Goal: Task Accomplishment & Management: Manage account settings

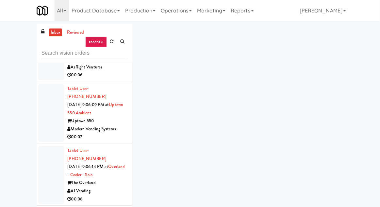
scroll to position [4201, 0]
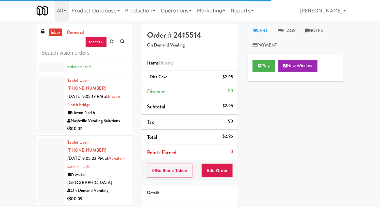
scroll to position [3838, 0]
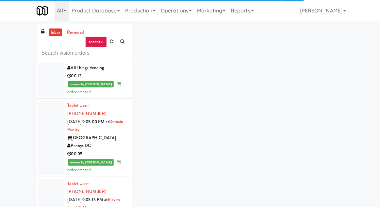
scroll to position [3744, 0]
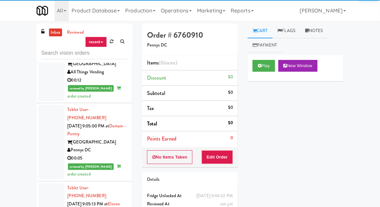
click at [254, 77] on div "Play New Window" at bounding box center [296, 68] width 96 height 26
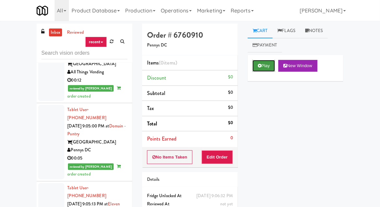
click at [269, 71] on button "Play" at bounding box center [264, 66] width 23 height 12
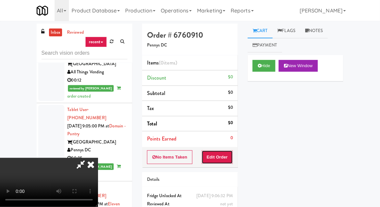
click at [225, 152] on button "Edit Order" at bounding box center [218, 157] width 32 height 14
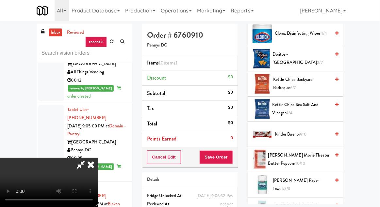
scroll to position [201, 0]
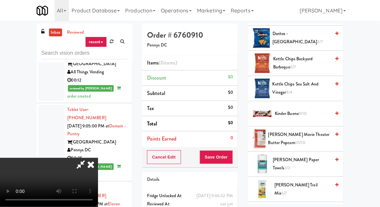
click at [307, 139] on span "[PERSON_NAME] Movie Theater Butter Popcorn 10/10" at bounding box center [299, 138] width 62 height 16
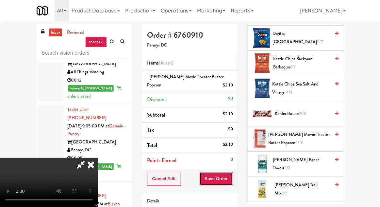
click at [232, 181] on button "Save Order" at bounding box center [216, 179] width 33 height 14
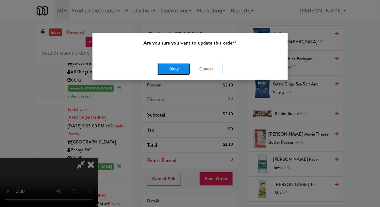
click at [183, 73] on button "Okay" at bounding box center [174, 69] width 33 height 12
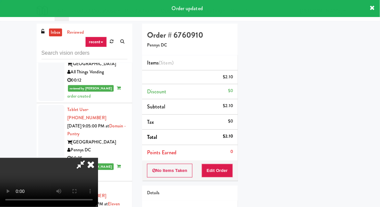
scroll to position [64, 0]
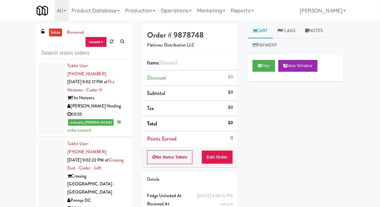
scroll to position [3107, 0]
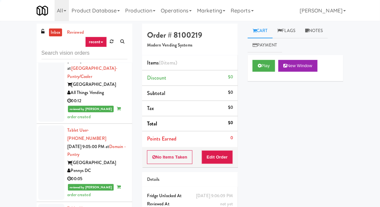
scroll to position [3727, 0]
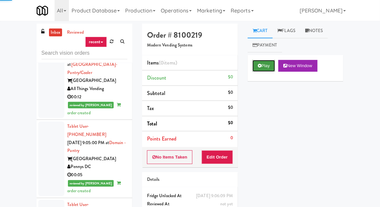
click at [273, 68] on button "Play" at bounding box center [264, 66] width 23 height 12
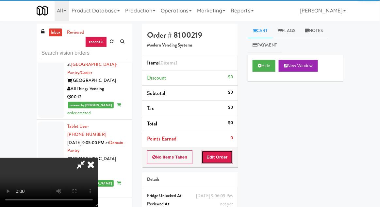
click at [224, 150] on button "Edit Order" at bounding box center [218, 157] width 32 height 14
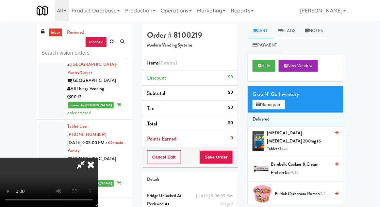
scroll to position [0, 0]
click at [266, 109] on button "Planogram" at bounding box center [269, 105] width 32 height 10
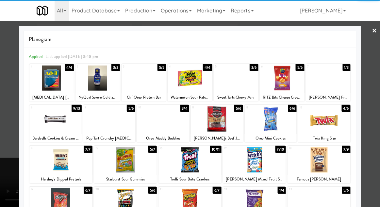
click at [324, 113] on div at bounding box center [325, 118] width 52 height 25
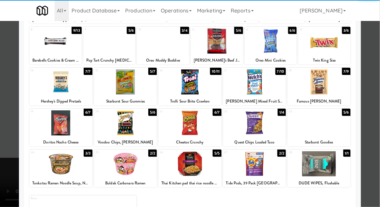
scroll to position [78, 0]
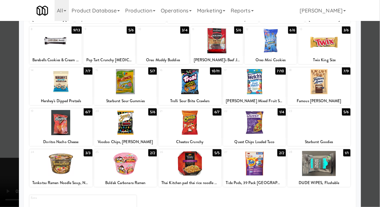
click at [3, 164] on div at bounding box center [190, 103] width 380 height 207
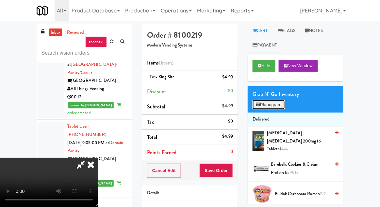
click at [275, 108] on button "Planogram" at bounding box center [269, 105] width 32 height 10
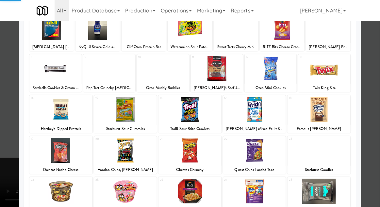
scroll to position [83, 0]
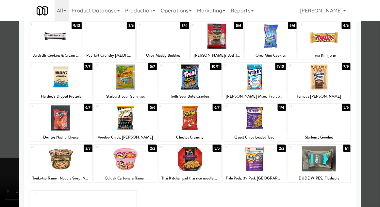
click at [261, 118] on div at bounding box center [254, 117] width 63 height 25
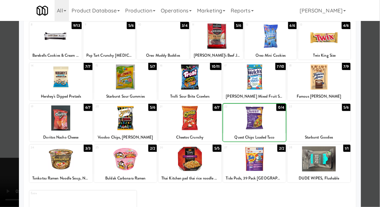
click at [12, 144] on div at bounding box center [190, 103] width 380 height 207
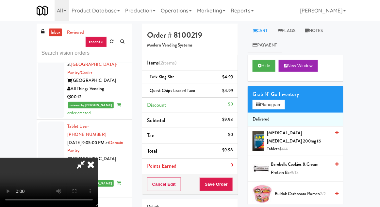
click at [237, 178] on div "Cancel Edit Save Order" at bounding box center [190, 184] width 96 height 20
click at [233, 183] on button "Save Order" at bounding box center [216, 184] width 33 height 14
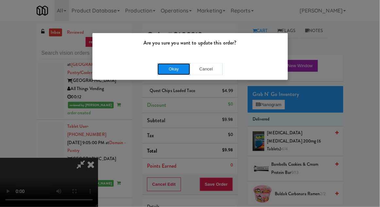
click at [177, 71] on button "Okay" at bounding box center [174, 69] width 33 height 12
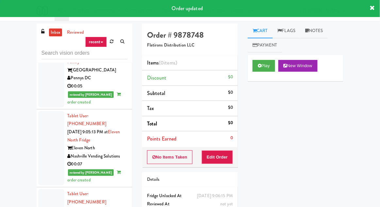
scroll to position [3816, 0]
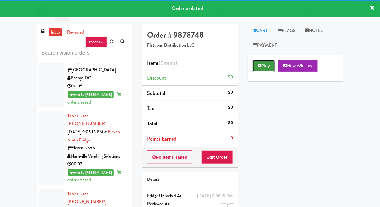
click at [262, 61] on button "Play" at bounding box center [264, 66] width 23 height 12
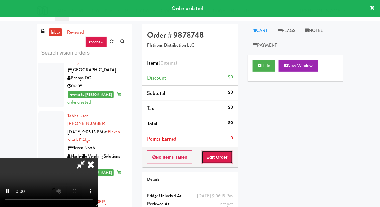
click at [220, 150] on button "Edit Order" at bounding box center [218, 157] width 32 height 14
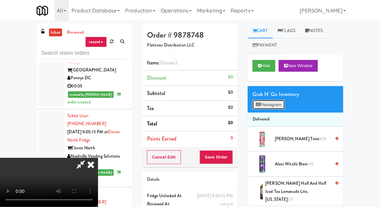
click at [271, 108] on button "Planogram" at bounding box center [269, 105] width 32 height 10
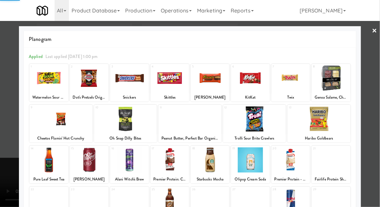
scroll to position [83, 0]
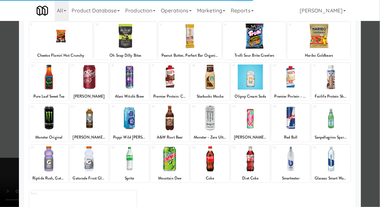
click at [254, 158] on div at bounding box center [250, 158] width 39 height 25
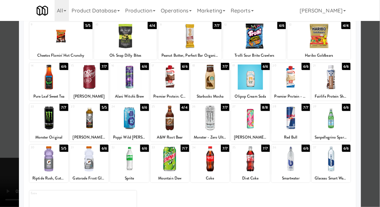
click at [250, 153] on div at bounding box center [250, 158] width 39 height 25
click at [328, 154] on div at bounding box center [331, 158] width 39 height 25
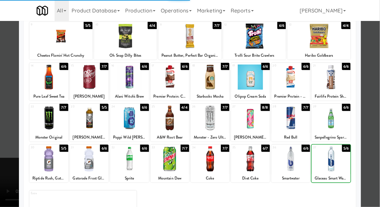
click at [8, 175] on div at bounding box center [190, 103] width 380 height 207
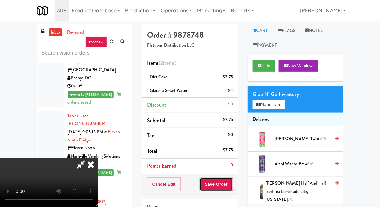
click at [232, 183] on button "Save Order" at bounding box center [216, 184] width 33 height 14
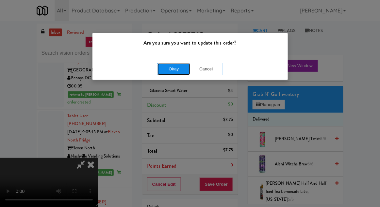
click at [182, 64] on button "Okay" at bounding box center [174, 69] width 33 height 12
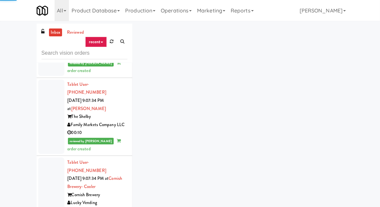
scroll to position [4737, 0]
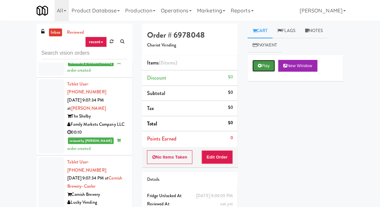
click at [263, 64] on button "Play" at bounding box center [264, 66] width 23 height 12
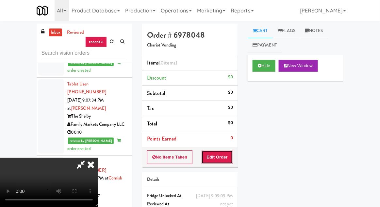
click at [218, 157] on button "Edit Order" at bounding box center [218, 157] width 32 height 14
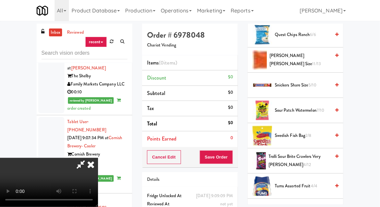
scroll to position [531, 0]
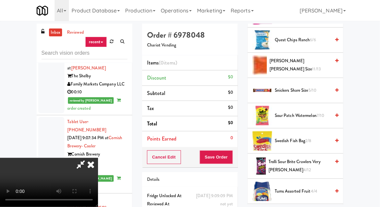
click at [297, 86] on span "Snickers Share Size 5/10" at bounding box center [303, 90] width 56 height 8
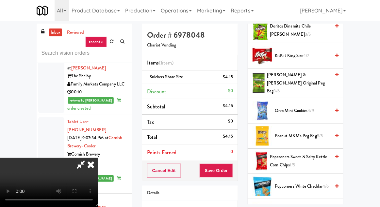
scroll to position [0, 0]
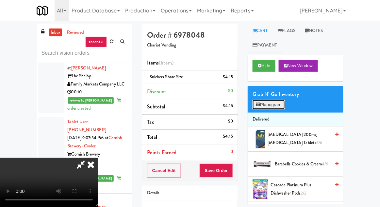
click at [274, 103] on button "Planogram" at bounding box center [269, 105] width 32 height 10
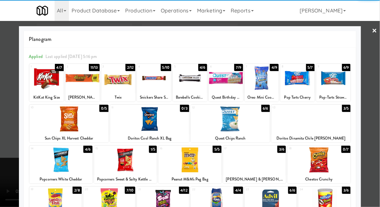
click at [46, 88] on div at bounding box center [46, 77] width 34 height 25
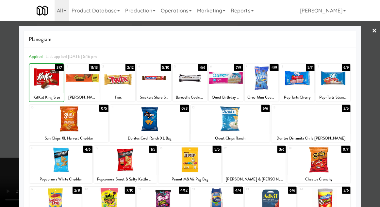
click at [1, 116] on div at bounding box center [190, 103] width 380 height 207
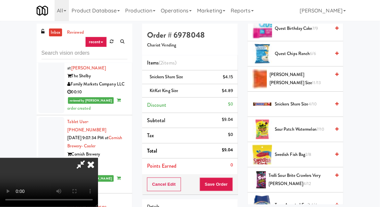
scroll to position [519, 0]
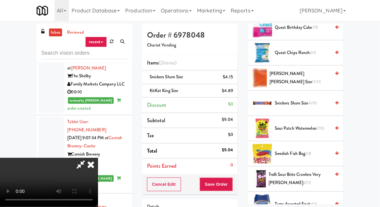
click at [299, 71] on span "[PERSON_NAME] [PERSON_NAME] Size 11/13" at bounding box center [300, 78] width 61 height 16
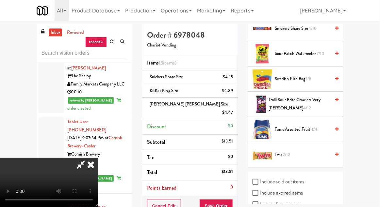
scroll to position [594, 0]
click at [295, 150] on span "Twix 2/12" at bounding box center [303, 154] width 56 height 8
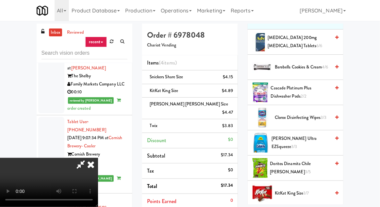
scroll to position [0, 0]
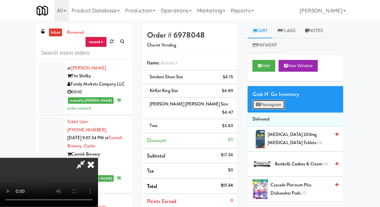
click at [277, 103] on button "Planogram" at bounding box center [269, 105] width 32 height 10
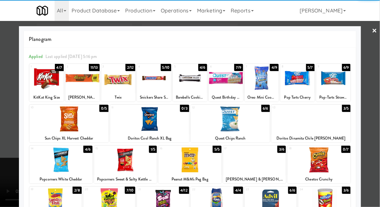
click at [47, 161] on div at bounding box center [60, 159] width 63 height 25
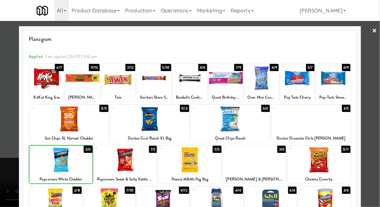
click at [8, 138] on div at bounding box center [190, 103] width 380 height 207
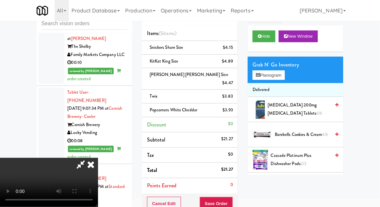
scroll to position [30, 0]
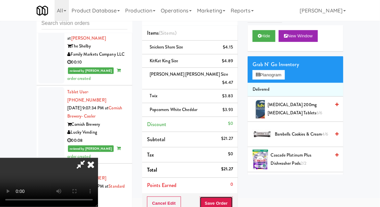
click at [232, 196] on button "Save Order" at bounding box center [216, 203] width 33 height 14
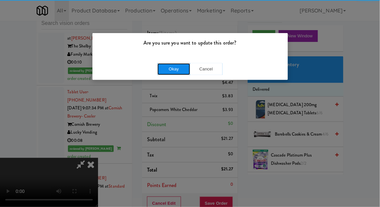
click at [178, 70] on button "Okay" at bounding box center [174, 69] width 33 height 12
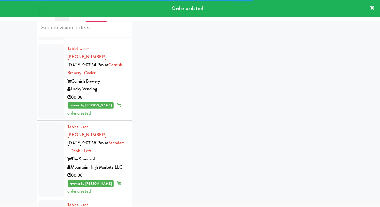
scroll to position [4826, 0]
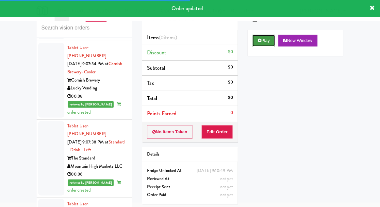
click at [263, 43] on button "Play" at bounding box center [264, 41] width 23 height 12
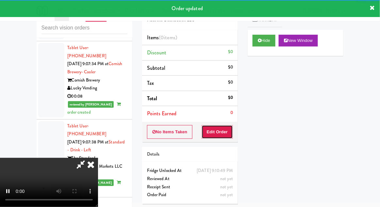
click at [225, 128] on button "Edit Order" at bounding box center [218, 132] width 32 height 14
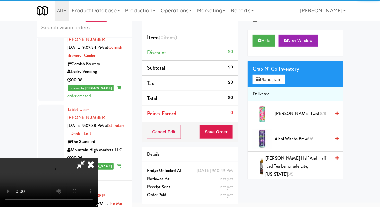
scroll to position [4871, 0]
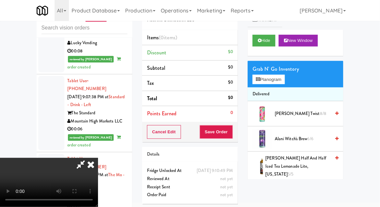
click at [278, 190] on span "A&W Root Beer 4/4" at bounding box center [303, 194] width 56 height 8
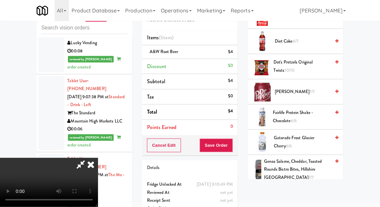
scroll to position [228, 0]
click at [284, 109] on span "Fairlife Protein Shake - Chocolate 6/6" at bounding box center [302, 117] width 58 height 16
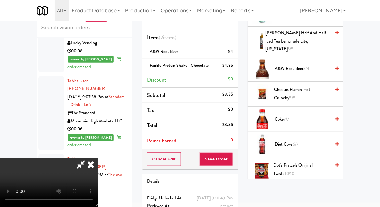
scroll to position [0, 0]
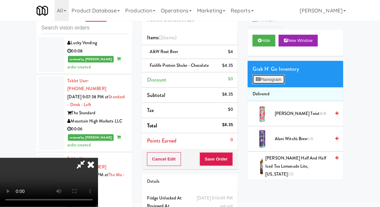
click at [280, 79] on button "Planogram" at bounding box center [269, 80] width 32 height 10
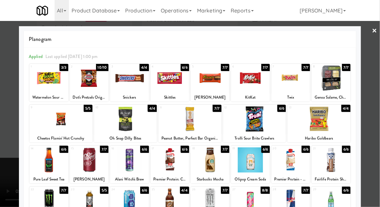
click at [136, 69] on div at bounding box center [129, 77] width 39 height 25
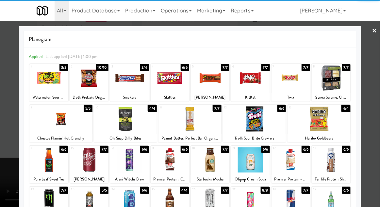
click at [11, 131] on div at bounding box center [190, 103] width 380 height 207
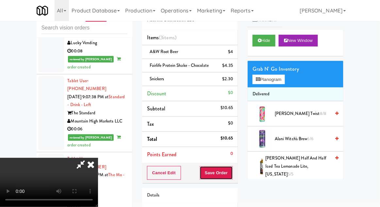
click at [232, 173] on button "Save Order" at bounding box center [216, 173] width 33 height 14
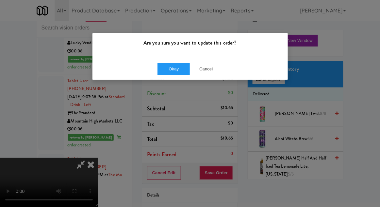
click at [165, 78] on div "Okay Cancel" at bounding box center [191, 69] width 196 height 22
click at [168, 63] on button "Okay" at bounding box center [174, 69] width 33 height 12
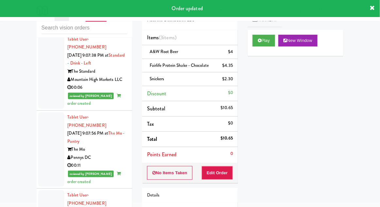
scroll to position [4933, 0]
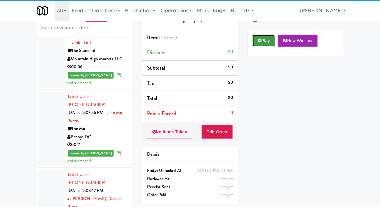
click at [263, 43] on button "Play" at bounding box center [264, 41] width 23 height 12
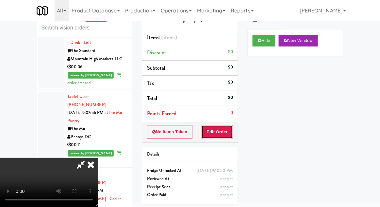
click at [226, 129] on button "Edit Order" at bounding box center [218, 132] width 32 height 14
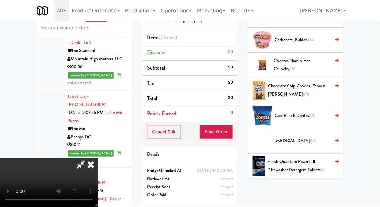
scroll to position [155, 0]
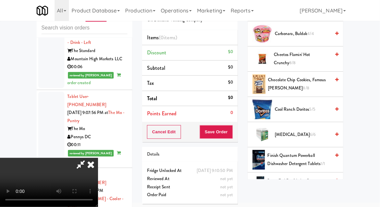
click at [276, 83] on span "Chocolate Chip Cookies, Famous [PERSON_NAME] 8/8" at bounding box center [299, 84] width 62 height 16
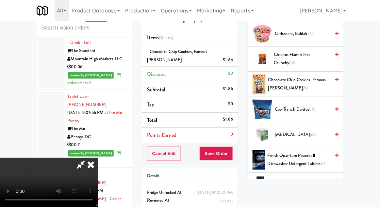
scroll to position [0, 0]
click at [230, 148] on button "Save Order" at bounding box center [216, 153] width 33 height 14
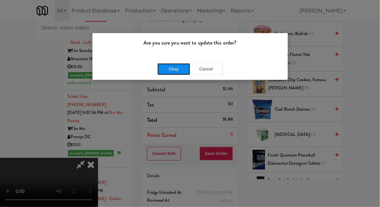
click at [174, 74] on button "Okay" at bounding box center [174, 69] width 33 height 12
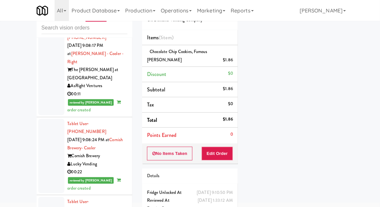
scroll to position [5082, 0]
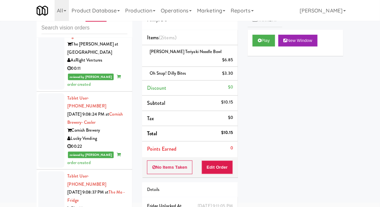
scroll to position [5121, 0]
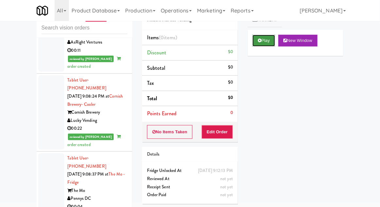
click at [260, 41] on icon at bounding box center [260, 40] width 4 height 4
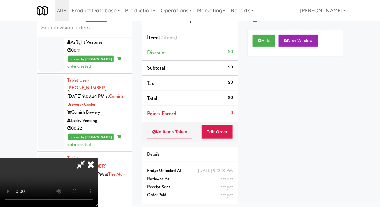
click at [226, 119] on li "Points Earned 0" at bounding box center [190, 113] width 96 height 15
click at [232, 127] on button "Edit Order" at bounding box center [218, 132] width 32 height 14
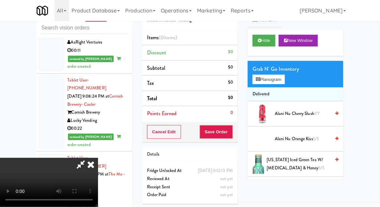
scroll to position [24, 0]
click at [275, 79] on button "Planogram" at bounding box center [269, 80] width 32 height 10
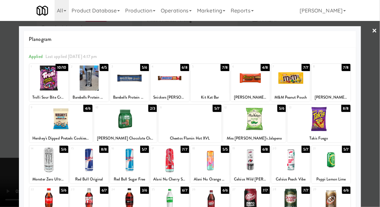
click at [273, 121] on div at bounding box center [254, 118] width 63 height 25
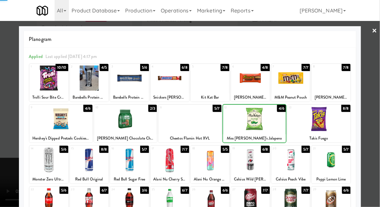
click at [88, 158] on div at bounding box center [89, 159] width 39 height 25
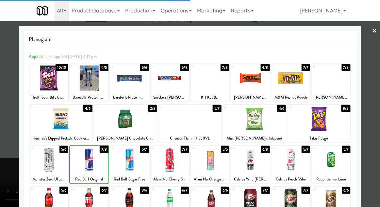
click at [18, 132] on div at bounding box center [190, 103] width 380 height 207
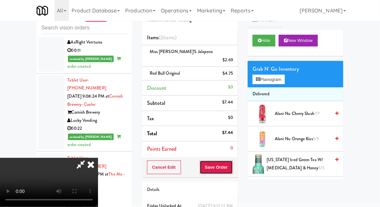
click at [232, 161] on button "Save Order" at bounding box center [216, 167] width 33 height 14
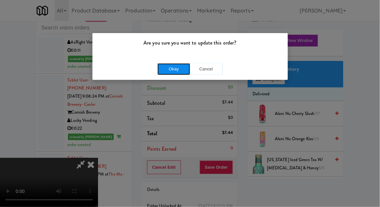
click at [171, 73] on button "Okay" at bounding box center [174, 69] width 33 height 12
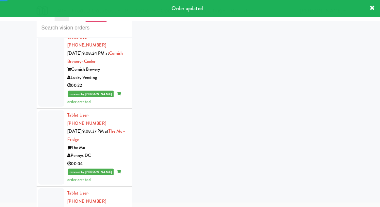
scroll to position [5209, 0]
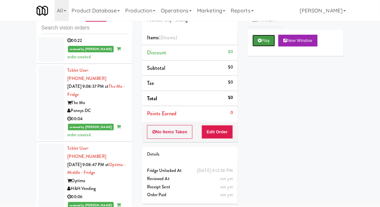
click at [264, 42] on button "Play" at bounding box center [264, 41] width 23 height 12
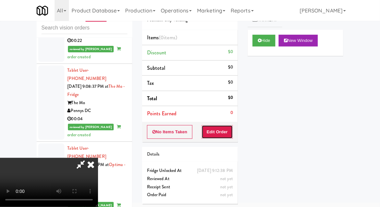
click at [223, 132] on button "Edit Order" at bounding box center [218, 132] width 32 height 14
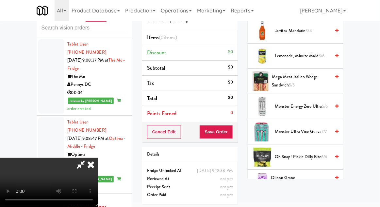
scroll to position [719, 0]
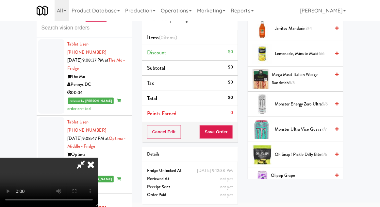
click at [314, 172] on span "Olipop Grape [MEDICAL_DATA] Soda 4/5" at bounding box center [301, 179] width 60 height 16
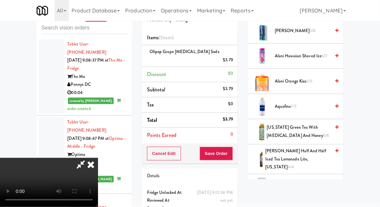
scroll to position [0, 0]
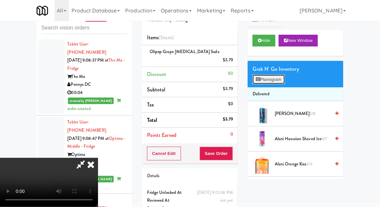
click at [279, 80] on button "Planogram" at bounding box center [269, 80] width 32 height 10
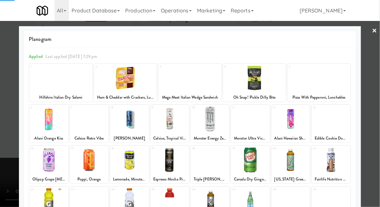
scroll to position [83, 0]
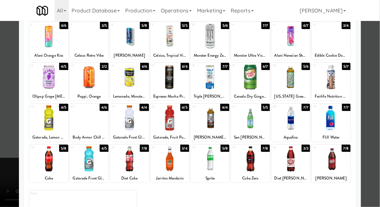
click at [82, 122] on div at bounding box center [89, 117] width 39 height 25
click at [18, 124] on div at bounding box center [190, 103] width 380 height 207
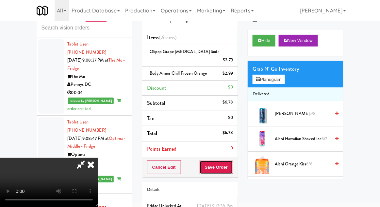
click at [232, 161] on button "Save Order" at bounding box center [216, 167] width 33 height 14
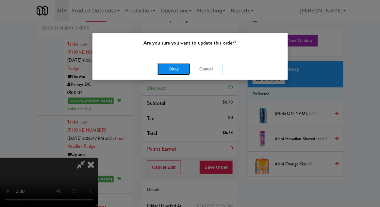
click at [158, 65] on button "Okay" at bounding box center [174, 69] width 33 height 12
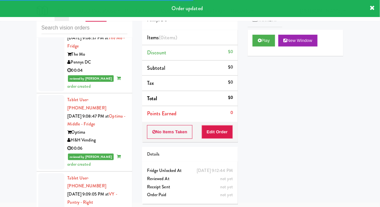
scroll to position [5261, 0]
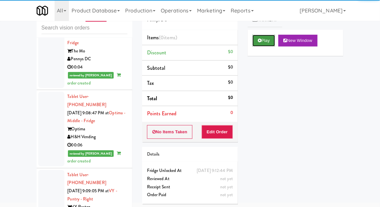
click at [263, 41] on button "Play" at bounding box center [264, 41] width 23 height 12
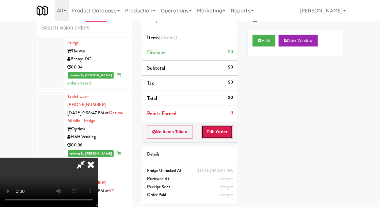
click at [227, 127] on button "Edit Order" at bounding box center [218, 132] width 32 height 14
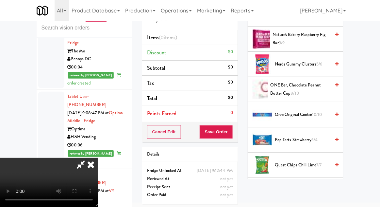
scroll to position [529, 0]
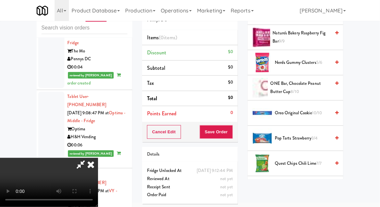
click at [315, 79] on span "ONE Bar, Chocolate Peanut Butter Cup 8/10" at bounding box center [301, 87] width 60 height 16
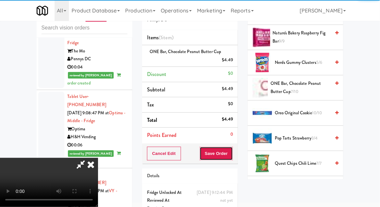
click at [232, 152] on button "Save Order" at bounding box center [216, 153] width 33 height 14
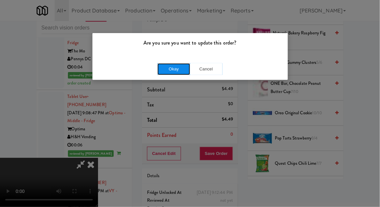
click at [160, 69] on button "Okay" at bounding box center [174, 69] width 33 height 12
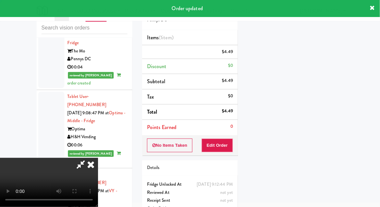
scroll to position [64, 0]
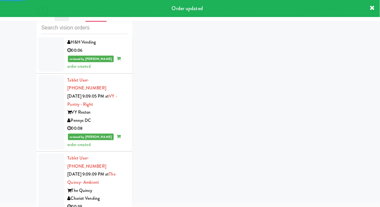
scroll to position [5361, 0]
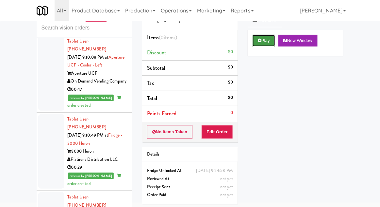
click at [268, 36] on button "Play" at bounding box center [264, 41] width 23 height 12
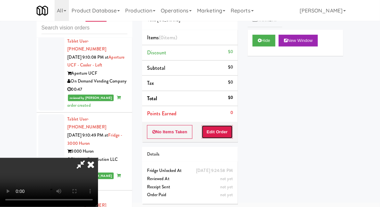
click at [219, 131] on button "Edit Order" at bounding box center [218, 132] width 32 height 14
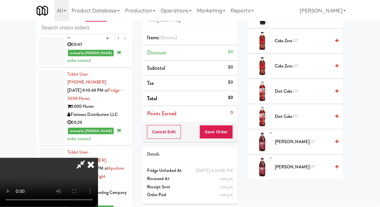
scroll to position [399, 0]
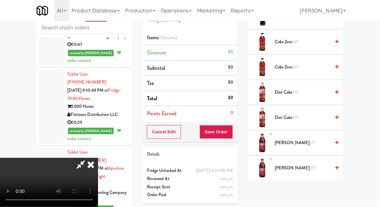
click at [300, 144] on span "[PERSON_NAME] 2/7" at bounding box center [303, 143] width 56 height 8
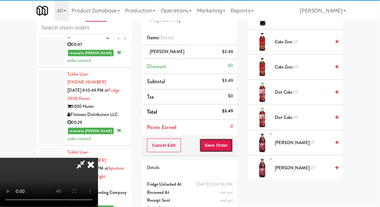
click at [231, 147] on button "Save Order" at bounding box center [216, 145] width 33 height 14
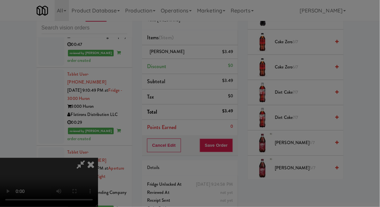
click at [141, 47] on div at bounding box center [190, 103] width 380 height 207
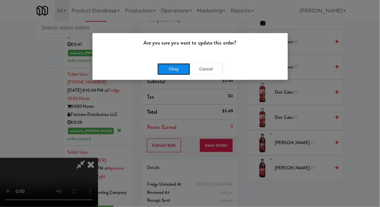
click at [159, 67] on button "Okay" at bounding box center [174, 69] width 33 height 12
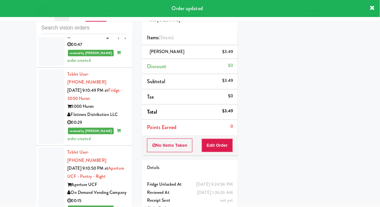
scroll to position [0, 0]
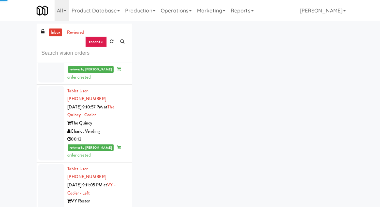
scroll to position [5772, 0]
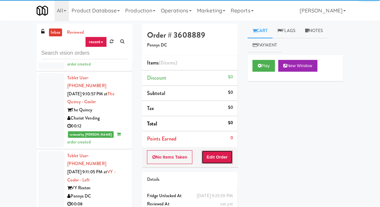
click at [219, 153] on button "Edit Order" at bounding box center [218, 157] width 32 height 14
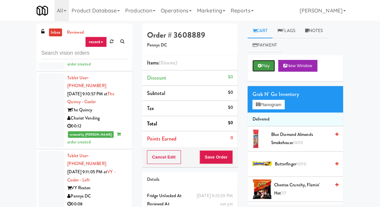
click at [263, 67] on button "Play" at bounding box center [264, 66] width 23 height 12
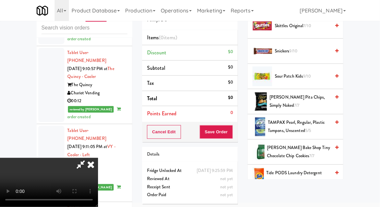
scroll to position [697, 0]
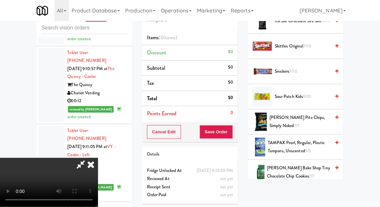
click at [329, 70] on span "Snickers 9/10" at bounding box center [303, 71] width 56 height 8
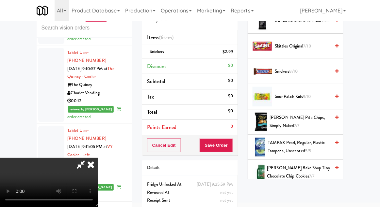
click at [330, 67] on span "Snickers 8/10" at bounding box center [303, 71] width 56 height 8
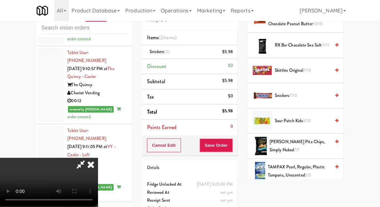
scroll to position [654, 0]
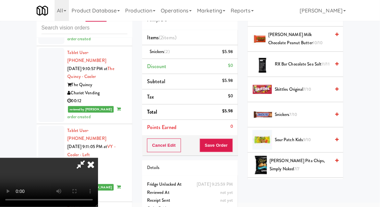
click at [330, 88] on span "Skittles Original 7/10" at bounding box center [303, 89] width 56 height 8
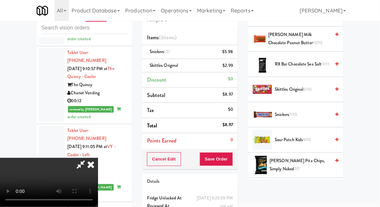
scroll to position [0, 0]
click at [319, 112] on span "Snickers 7/10" at bounding box center [303, 115] width 56 height 8
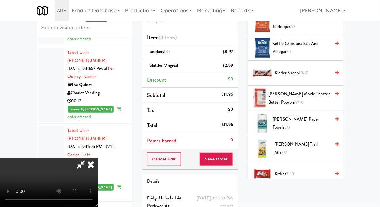
scroll to position [262, 0]
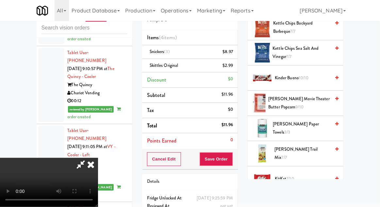
click at [326, 123] on span "[PERSON_NAME] Paper Towels 3/3" at bounding box center [302, 128] width 58 height 16
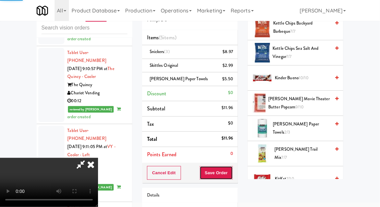
click at [232, 171] on button "Save Order" at bounding box center [216, 173] width 33 height 14
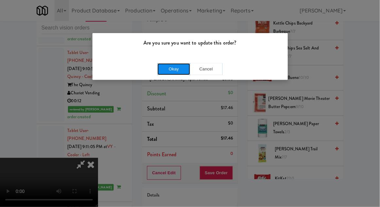
click at [162, 67] on button "Okay" at bounding box center [174, 69] width 33 height 12
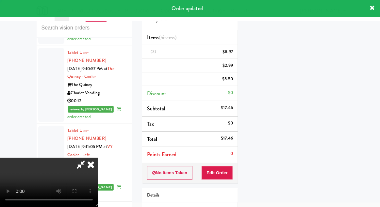
scroll to position [64, 0]
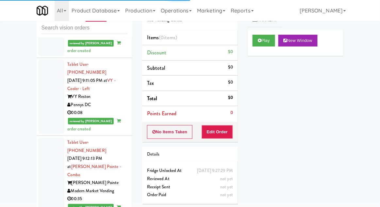
scroll to position [5838, 0]
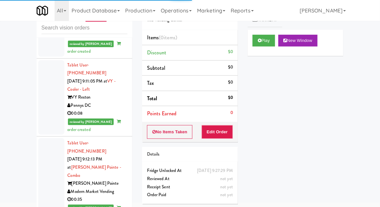
click at [258, 40] on icon at bounding box center [260, 40] width 4 height 4
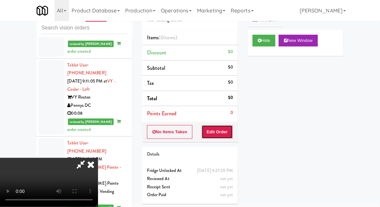
click at [208, 131] on button "Edit Order" at bounding box center [218, 132] width 32 height 14
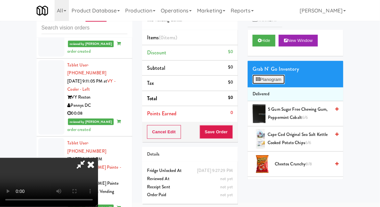
click at [258, 81] on button "Planogram" at bounding box center [269, 80] width 32 height 10
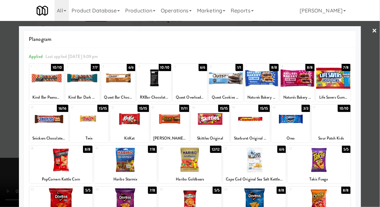
click at [312, 154] on div at bounding box center [319, 159] width 63 height 25
click at [17, 162] on div at bounding box center [190, 103] width 380 height 207
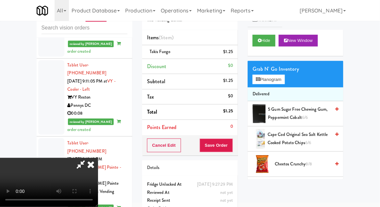
click at [298, 161] on span "Cheetos Crunchy 8/8" at bounding box center [303, 164] width 56 height 8
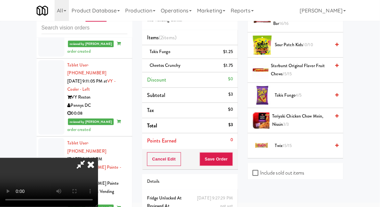
scroll to position [769, 0]
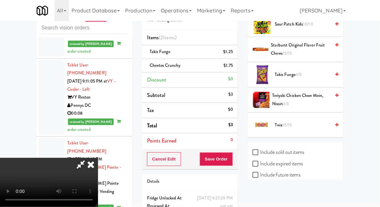
click at [267, 121] on div at bounding box center [263, 125] width 20 height 20
click at [277, 121] on span "Twix 15/15" at bounding box center [303, 125] width 56 height 8
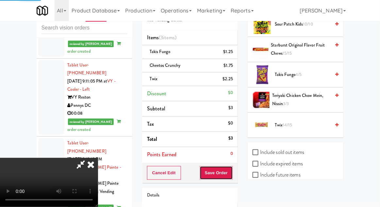
click at [232, 173] on button "Save Order" at bounding box center [216, 173] width 33 height 14
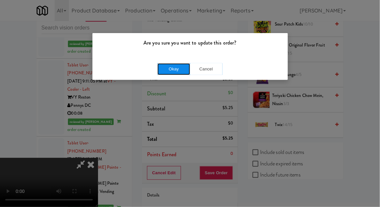
click at [158, 67] on button "Okay" at bounding box center [174, 69] width 33 height 12
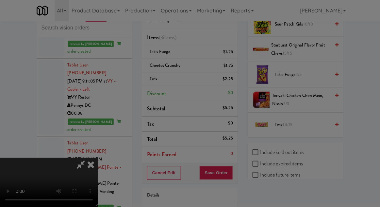
click at [149, 94] on div at bounding box center [190, 103] width 380 height 207
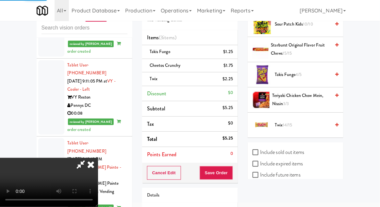
scroll to position [64, 0]
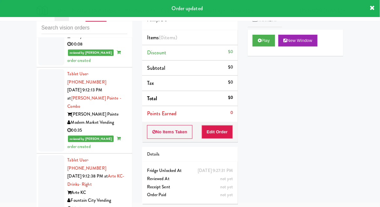
scroll to position [5911, 0]
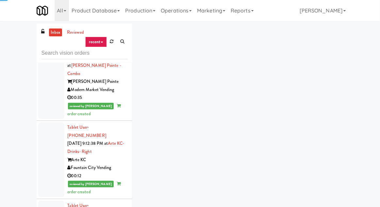
scroll to position [5979, 0]
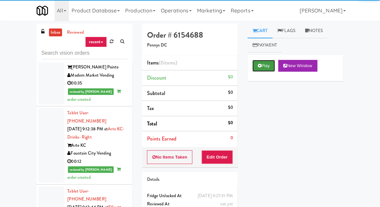
click at [255, 62] on button "Play" at bounding box center [264, 66] width 23 height 12
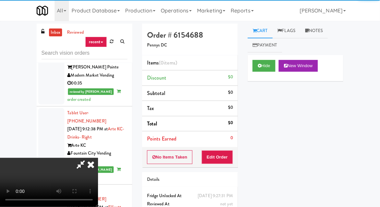
click at [220, 169] on div "Order # 6154688 Pennys DC Items (0 items ) Discount $0 Subtotal $0 Tax $0 Total…" at bounding box center [190, 129] width 106 height 210
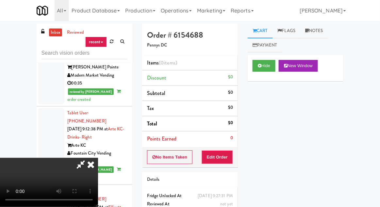
scroll to position [0, 0]
click at [232, 154] on button "Edit Order" at bounding box center [218, 157] width 32 height 14
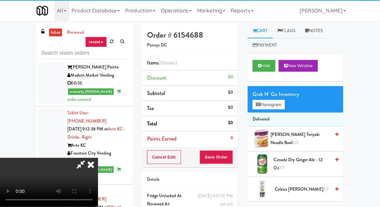
click at [263, 160] on div at bounding box center [262, 164] width 19 height 20
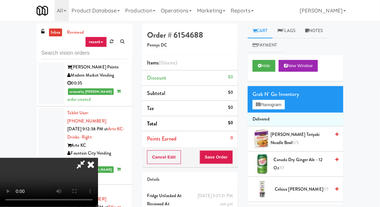
click at [275, 164] on span "Canada Dry Ginger Ale - 12 oz 7/7" at bounding box center [302, 164] width 57 height 16
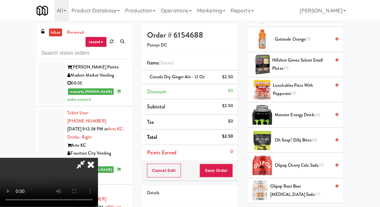
scroll to position [553, 0]
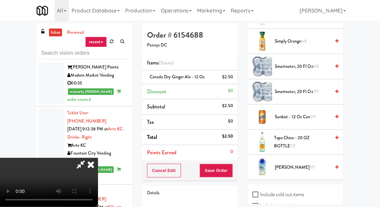
click at [274, 88] on div "smartwater, 20 fl oz 7/7" at bounding box center [305, 92] width 66 height 8
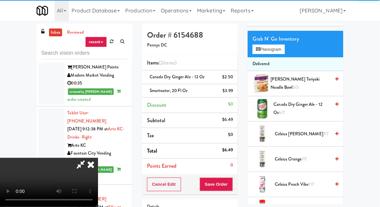
scroll to position [0, 0]
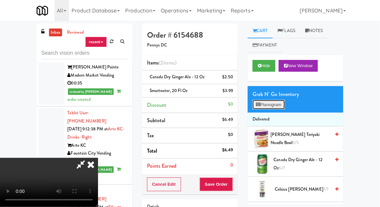
click at [261, 104] on button "Planogram" at bounding box center [269, 105] width 32 height 10
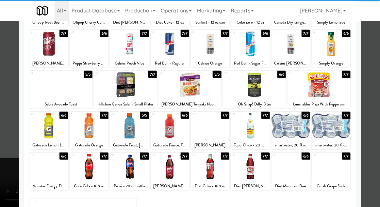
scroll to position [83, 0]
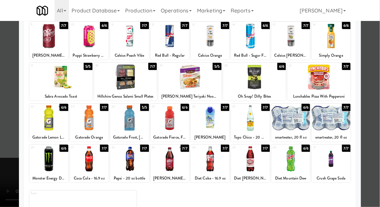
click at [5, 123] on div at bounding box center [190, 103] width 380 height 207
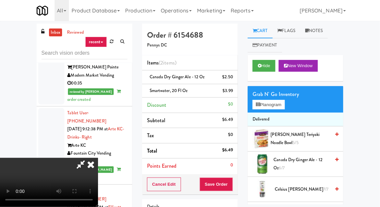
scroll to position [24, 0]
click at [229, 181] on button "Save Order" at bounding box center [216, 184] width 33 height 14
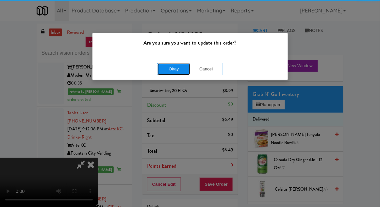
click at [159, 68] on button "Okay" at bounding box center [174, 69] width 33 height 12
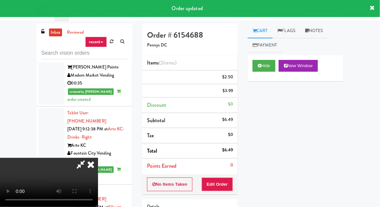
scroll to position [0, 0]
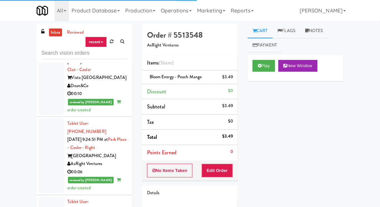
scroll to position [6203, 0]
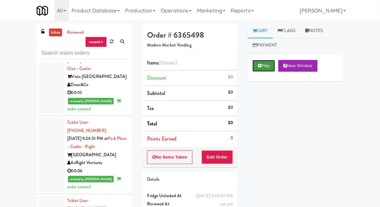
click at [253, 69] on button "Play" at bounding box center [264, 66] width 23 height 12
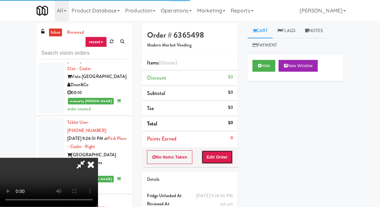
click at [225, 150] on button "Edit Order" at bounding box center [218, 157] width 32 height 14
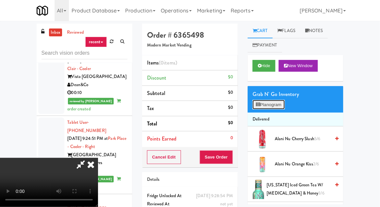
click at [261, 102] on button "Planogram" at bounding box center [269, 105] width 32 height 10
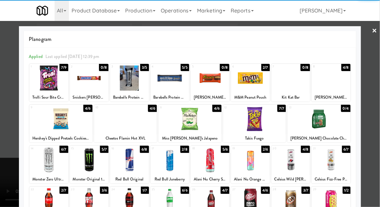
click at [290, 166] on div at bounding box center [291, 159] width 39 height 25
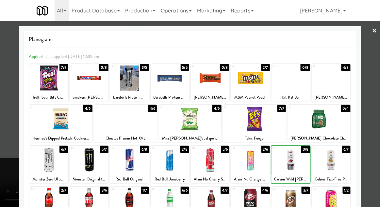
click at [285, 165] on div at bounding box center [291, 159] width 39 height 25
click at [3, 122] on div at bounding box center [190, 103] width 380 height 207
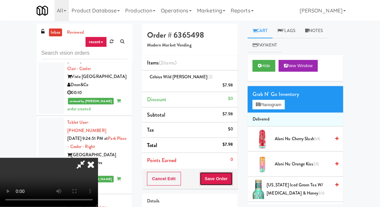
click at [233, 172] on button "Save Order" at bounding box center [216, 179] width 33 height 14
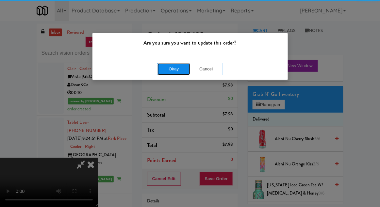
click at [158, 69] on button "Okay" at bounding box center [174, 69] width 33 height 12
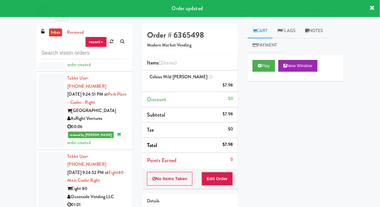
scroll to position [6254, 0]
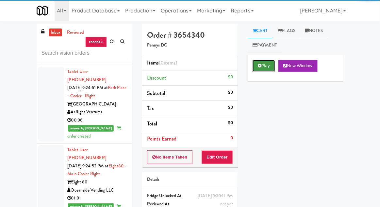
click at [253, 68] on button "Play" at bounding box center [264, 66] width 23 height 12
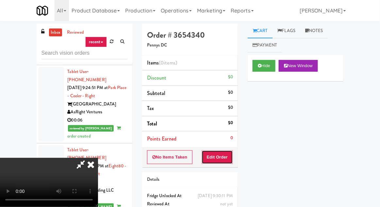
click at [219, 160] on button "Edit Order" at bounding box center [218, 157] width 32 height 14
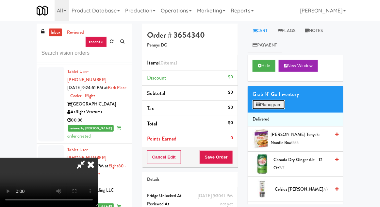
click at [255, 100] on button "Planogram" at bounding box center [269, 105] width 32 height 10
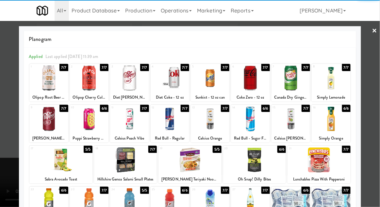
click at [82, 125] on div at bounding box center [89, 118] width 39 height 25
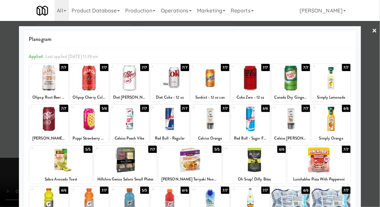
click at [4, 133] on div at bounding box center [190, 103] width 380 height 207
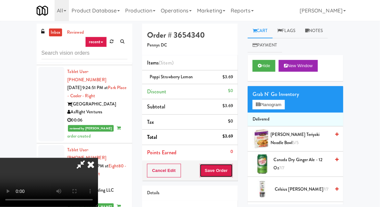
click at [233, 166] on button "Save Order" at bounding box center [216, 170] width 33 height 14
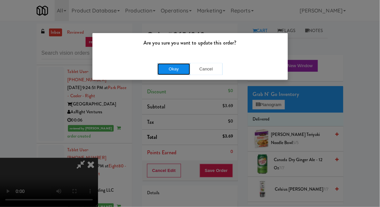
click at [172, 72] on button "Okay" at bounding box center [174, 69] width 33 height 12
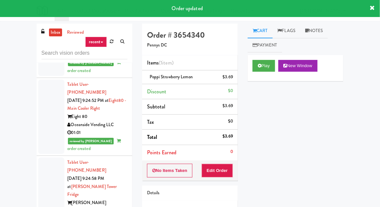
scroll to position [6321, 0]
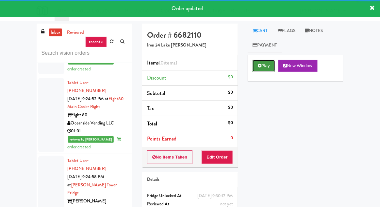
click at [254, 61] on button "Play" at bounding box center [264, 66] width 23 height 12
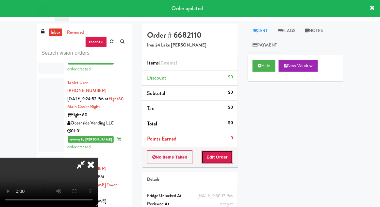
click at [210, 152] on button "Edit Order" at bounding box center [218, 157] width 32 height 14
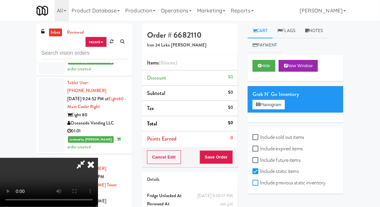
click at [259, 181] on input "Include previous static inventory" at bounding box center [257, 182] width 8 height 5
checkbox input "true"
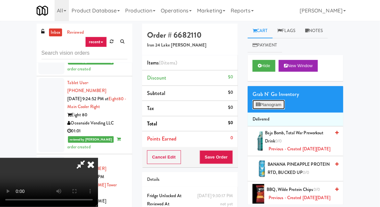
click at [253, 101] on button "Planogram" at bounding box center [269, 105] width 32 height 10
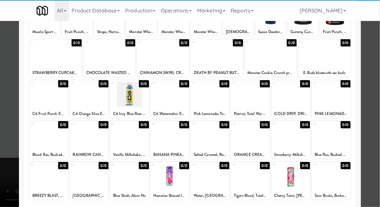
scroll to position [63, 0]
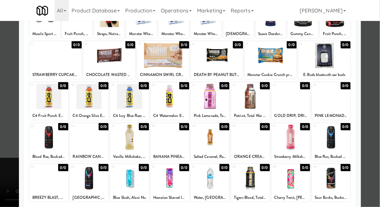
click at [202, 140] on div at bounding box center [210, 137] width 39 height 25
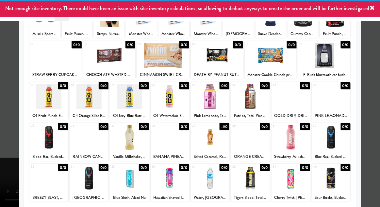
click at [7, 153] on div at bounding box center [190, 103] width 380 height 207
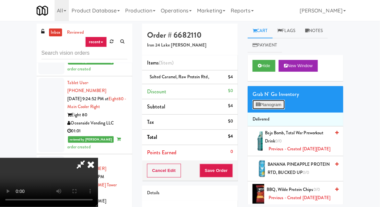
click at [258, 101] on button "Planogram" at bounding box center [269, 105] width 32 height 10
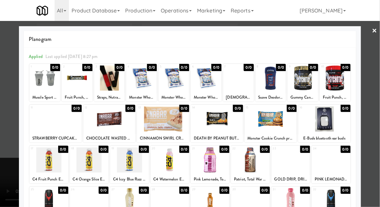
click at [1, 122] on div at bounding box center [190, 103] width 380 height 207
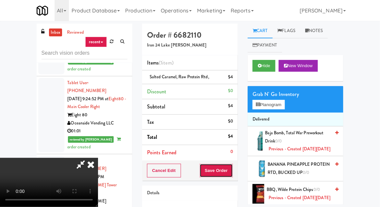
click at [229, 166] on button "Save Order" at bounding box center [216, 170] width 33 height 14
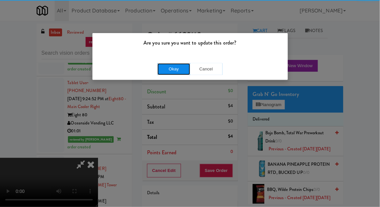
click at [171, 64] on button "Okay" at bounding box center [174, 69] width 33 height 12
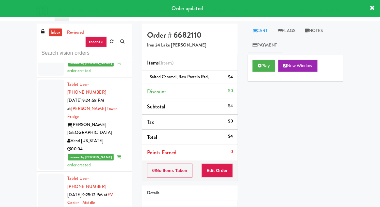
scroll to position [6397, 0]
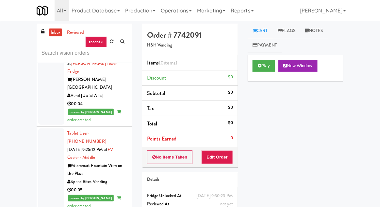
scroll to position [6442, 0]
click at [264, 61] on button "Play" at bounding box center [264, 66] width 23 height 12
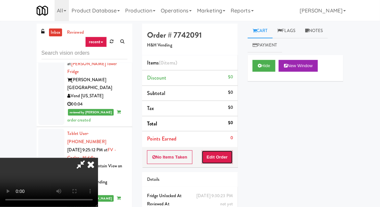
click at [220, 162] on button "Edit Order" at bounding box center [218, 157] width 32 height 14
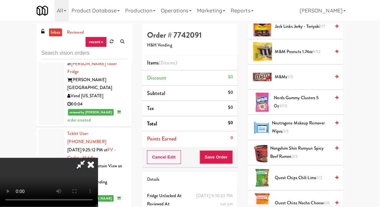
scroll to position [364, 0]
click at [273, 75] on div "M&Ms 5/5" at bounding box center [305, 77] width 66 height 8
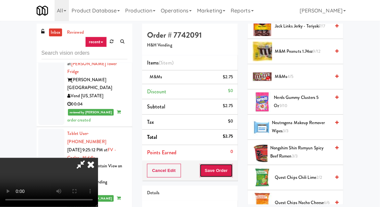
click at [231, 169] on button "Save Order" at bounding box center [216, 170] width 33 height 14
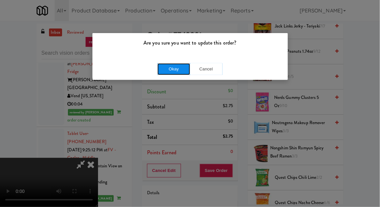
click at [161, 64] on button "Okay" at bounding box center [174, 69] width 33 height 12
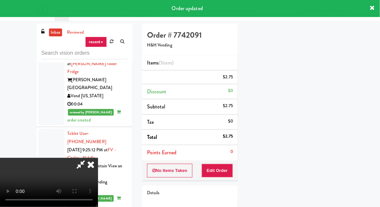
scroll to position [64, 0]
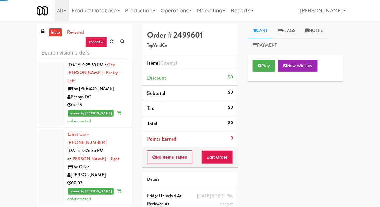
scroll to position [6613, 0]
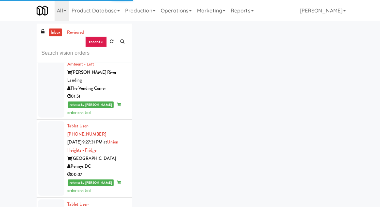
scroll to position [6807, 0]
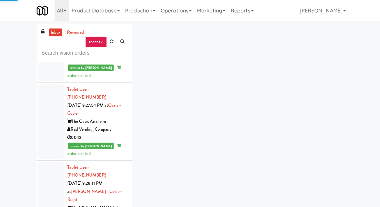
scroll to position [6965, 0]
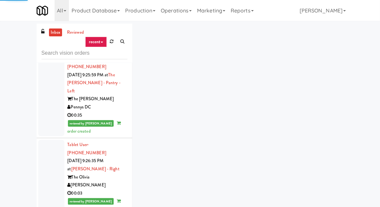
scroll to position [6584, 0]
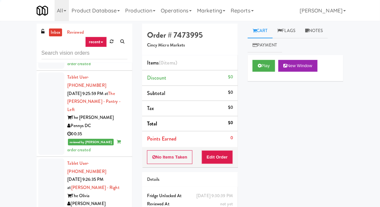
click at [254, 66] on button "Play" at bounding box center [264, 66] width 23 height 12
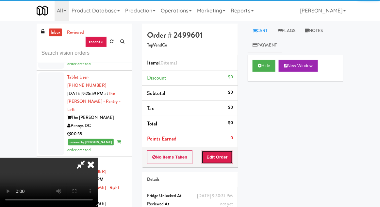
click at [225, 150] on button "Edit Order" at bounding box center [218, 157] width 32 height 14
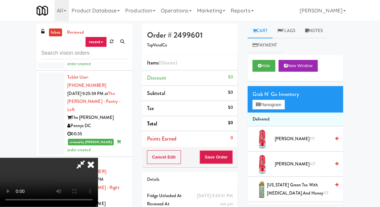
scroll to position [24, 0]
click at [249, 102] on div "Grab N' Go Inventory Planogram" at bounding box center [296, 99] width 96 height 26
click at [259, 101] on button "Planogram" at bounding box center [269, 105] width 32 height 10
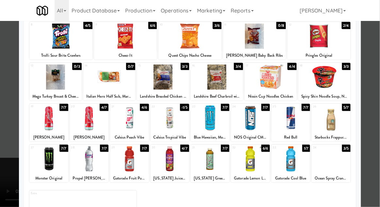
scroll to position [61, 0]
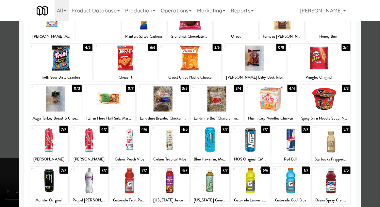
click at [207, 102] on div at bounding box center [217, 98] width 52 height 25
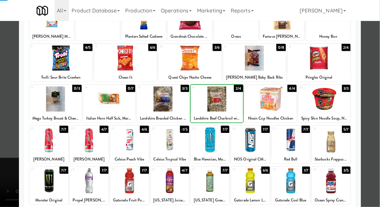
click at [376, 57] on div at bounding box center [190, 103] width 380 height 207
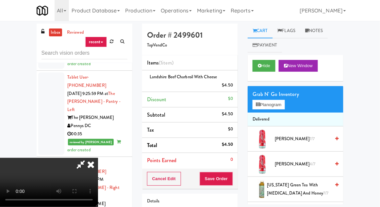
click at [239, 175] on div "Order # 2499601 TopVendCo Items (1 item ) Landshire Beef Charbroil with Cheese …" at bounding box center [190, 140] width 106 height 232
click at [229, 174] on button "Save Order" at bounding box center [216, 179] width 33 height 14
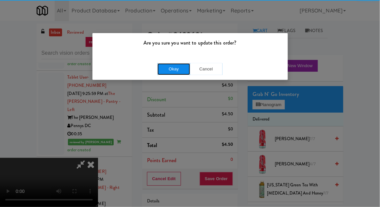
click at [164, 67] on button "Okay" at bounding box center [174, 69] width 33 height 12
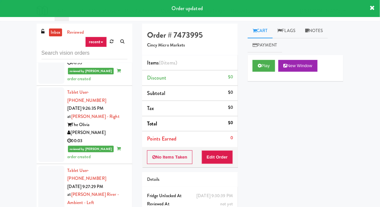
scroll to position [6655, 0]
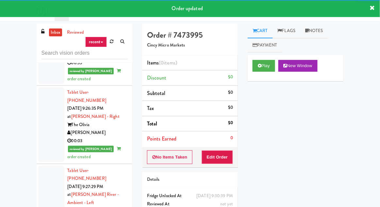
click at [249, 59] on div "Play New Window" at bounding box center [296, 68] width 96 height 26
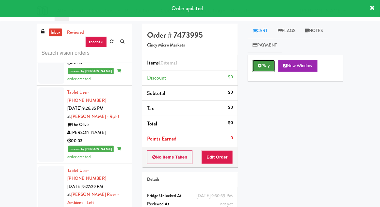
click at [254, 63] on button "Play" at bounding box center [264, 66] width 23 height 12
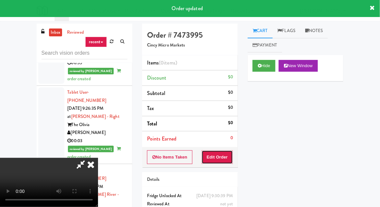
click at [216, 154] on button "Edit Order" at bounding box center [218, 157] width 32 height 14
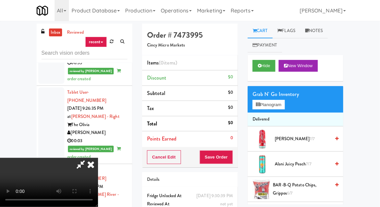
scroll to position [0, 0]
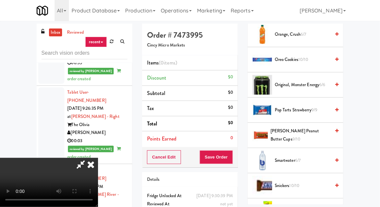
click at [320, 92] on li "Original, Monster Energy 6/6" at bounding box center [296, 84] width 96 height 25
click at [327, 81] on span "Original, Monster Energy 6/6" at bounding box center [303, 84] width 56 height 8
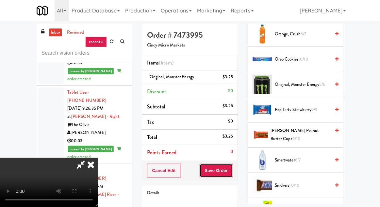
click at [232, 166] on button "Save Order" at bounding box center [216, 170] width 33 height 14
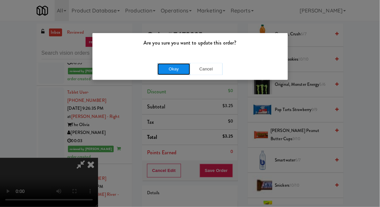
click at [161, 72] on button "Okay" at bounding box center [174, 69] width 33 height 12
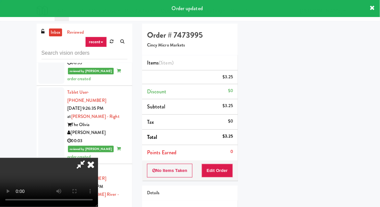
scroll to position [64, 0]
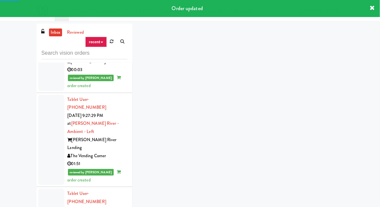
scroll to position [6727, 0]
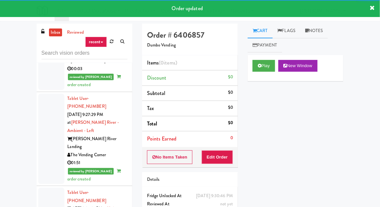
click at [249, 62] on div "Play New Window" at bounding box center [296, 68] width 96 height 26
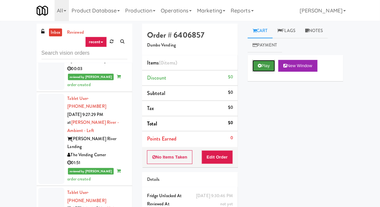
click at [259, 63] on button "Play" at bounding box center [264, 66] width 23 height 12
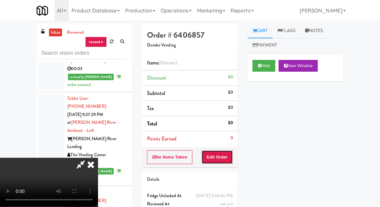
click at [218, 154] on button "Edit Order" at bounding box center [218, 157] width 32 height 14
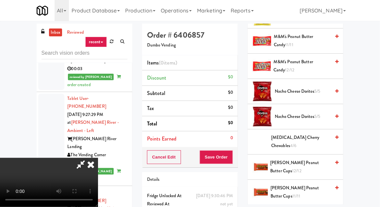
scroll to position [494, 0]
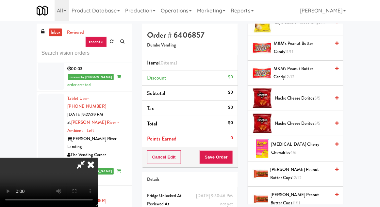
click at [331, 72] on div "M&M's Peanut Butter Candy 12/12" at bounding box center [305, 73] width 68 height 16
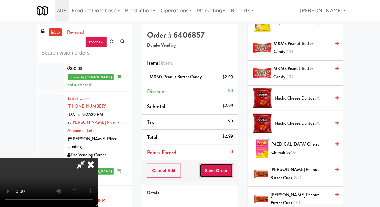
click at [232, 169] on button "Save Order" at bounding box center [216, 170] width 33 height 14
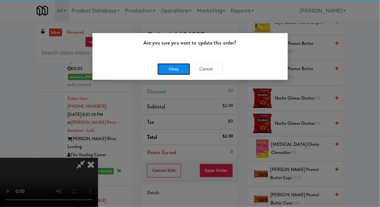
click at [175, 66] on button "Okay" at bounding box center [174, 69] width 33 height 12
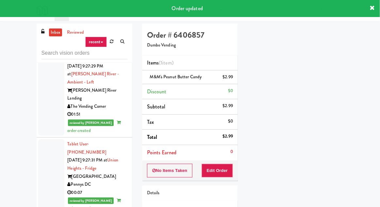
scroll to position [6777, 0]
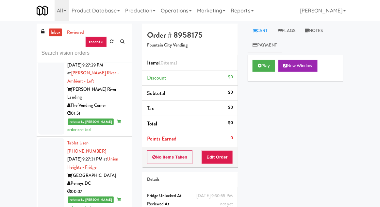
click at [246, 62] on div "Cart Flags Notes Payment Play New Window Primary Flag Clear Flag if unable to d…" at bounding box center [296, 114] width 106 height 181
click at [256, 68] on button "Play" at bounding box center [264, 66] width 23 height 12
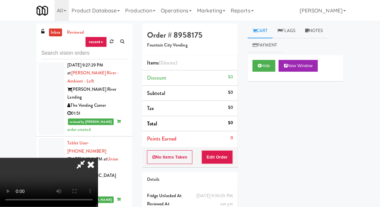
click at [210, 173] on div "Details" at bounding box center [190, 179] width 96 height 15
click at [211, 150] on button "Edit Order" at bounding box center [218, 157] width 32 height 14
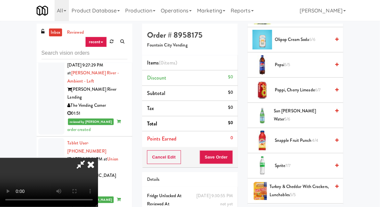
scroll to position [832, 0]
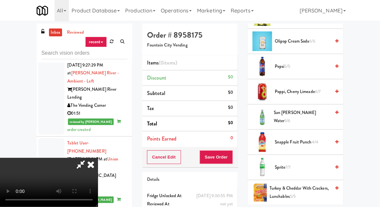
click at [337, 64] on icon at bounding box center [337, 66] width 3 height 4
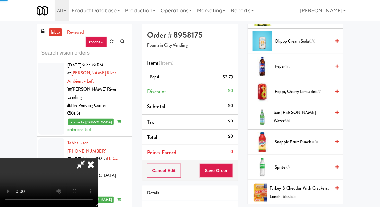
click at [338, 64] on icon at bounding box center [337, 66] width 3 height 4
click at [232, 167] on button "Save Order" at bounding box center [216, 170] width 33 height 14
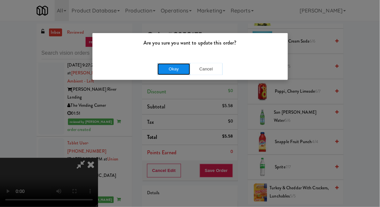
click at [161, 71] on button "Okay" at bounding box center [174, 69] width 33 height 12
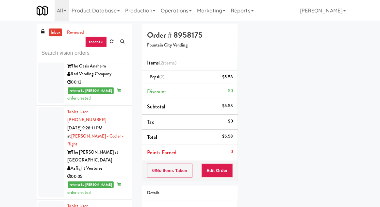
scroll to position [6957, 0]
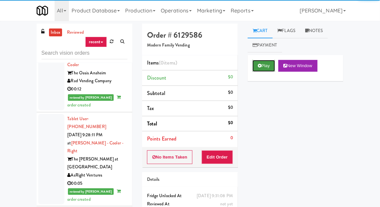
click at [258, 65] on button "Play" at bounding box center [264, 66] width 23 height 12
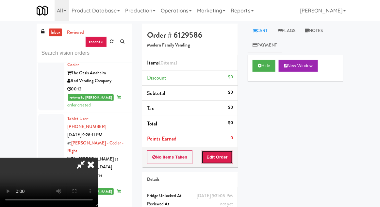
click at [221, 160] on button "Edit Order" at bounding box center [218, 157] width 32 height 14
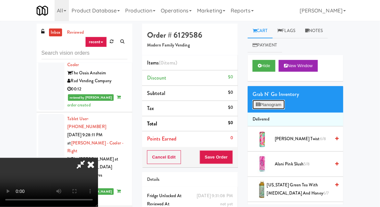
click at [258, 105] on icon at bounding box center [258, 104] width 4 height 4
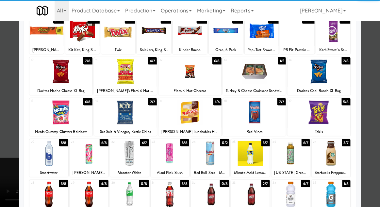
scroll to position [49, 0]
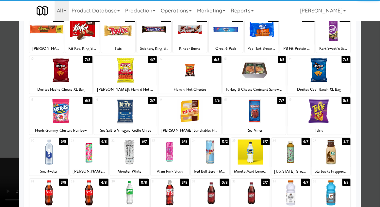
click at [47, 149] on div at bounding box center [48, 151] width 39 height 25
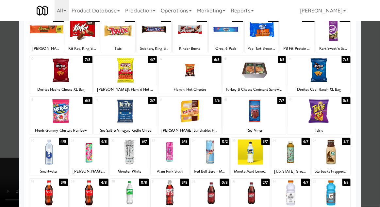
click at [83, 192] on div at bounding box center [89, 192] width 39 height 25
click at [7, 169] on div at bounding box center [190, 103] width 380 height 207
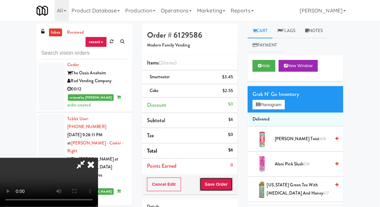
click at [229, 187] on button "Save Order" at bounding box center [216, 184] width 33 height 14
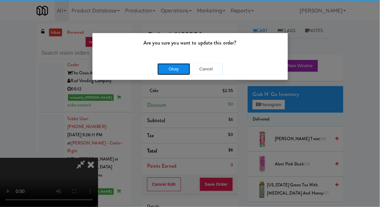
click at [161, 65] on button "Okay" at bounding box center [174, 69] width 33 height 12
